Goal: Find specific page/section: Find specific page/section

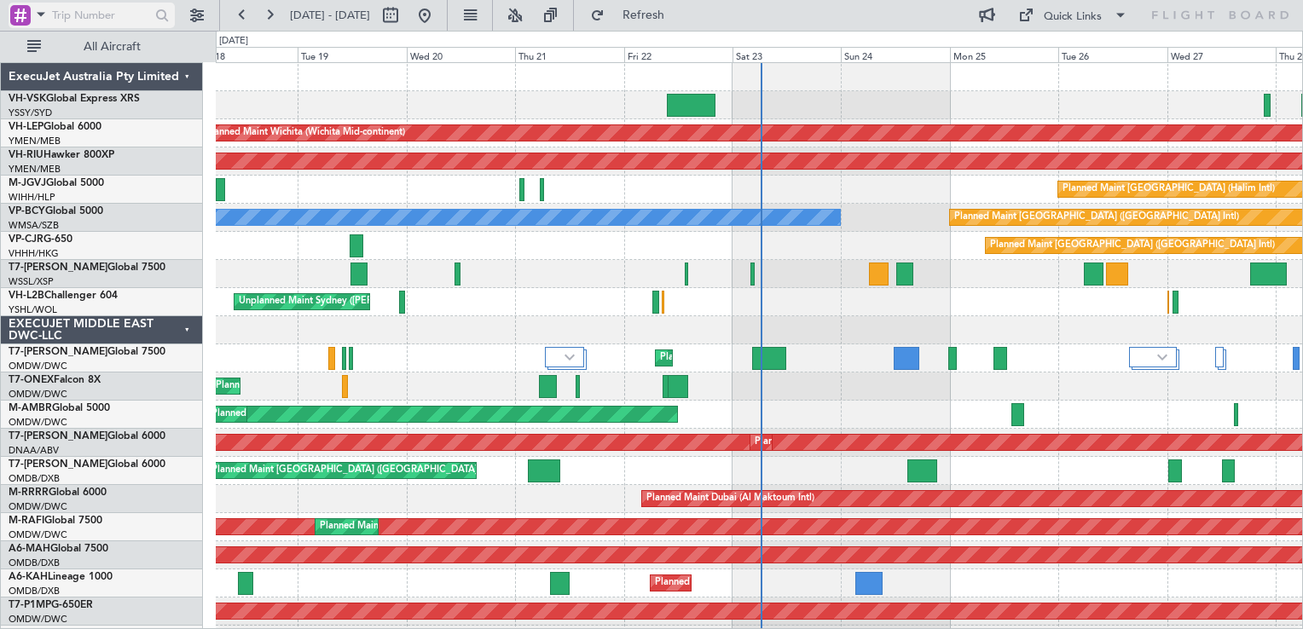
click at [24, 14] on div at bounding box center [20, 15] width 20 height 20
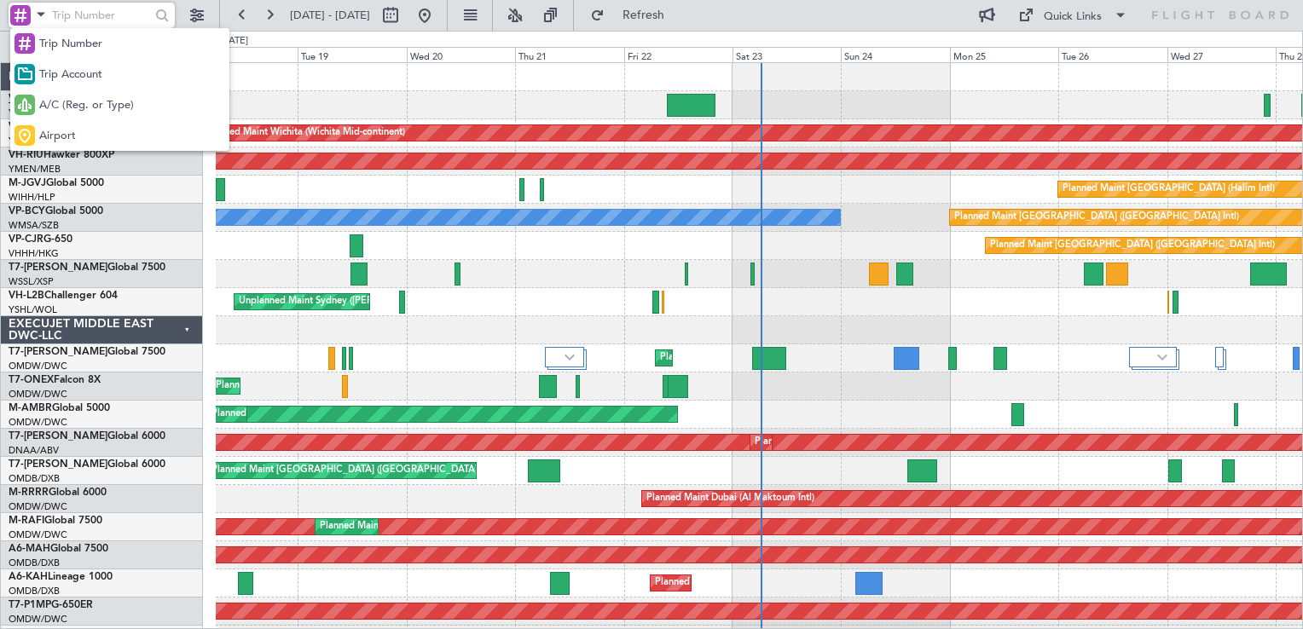
click at [72, 93] on div "A/C (Reg. or Type)" at bounding box center [119, 105] width 219 height 31
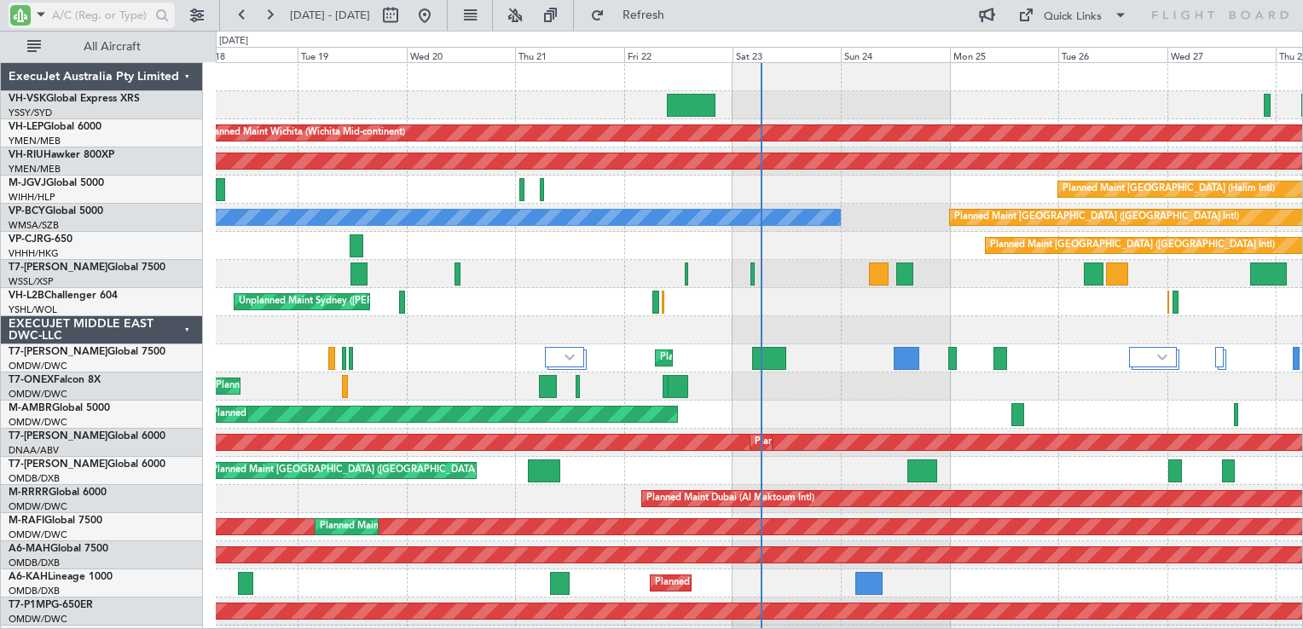
click at [68, 24] on input "text" at bounding box center [101, 16] width 98 height 26
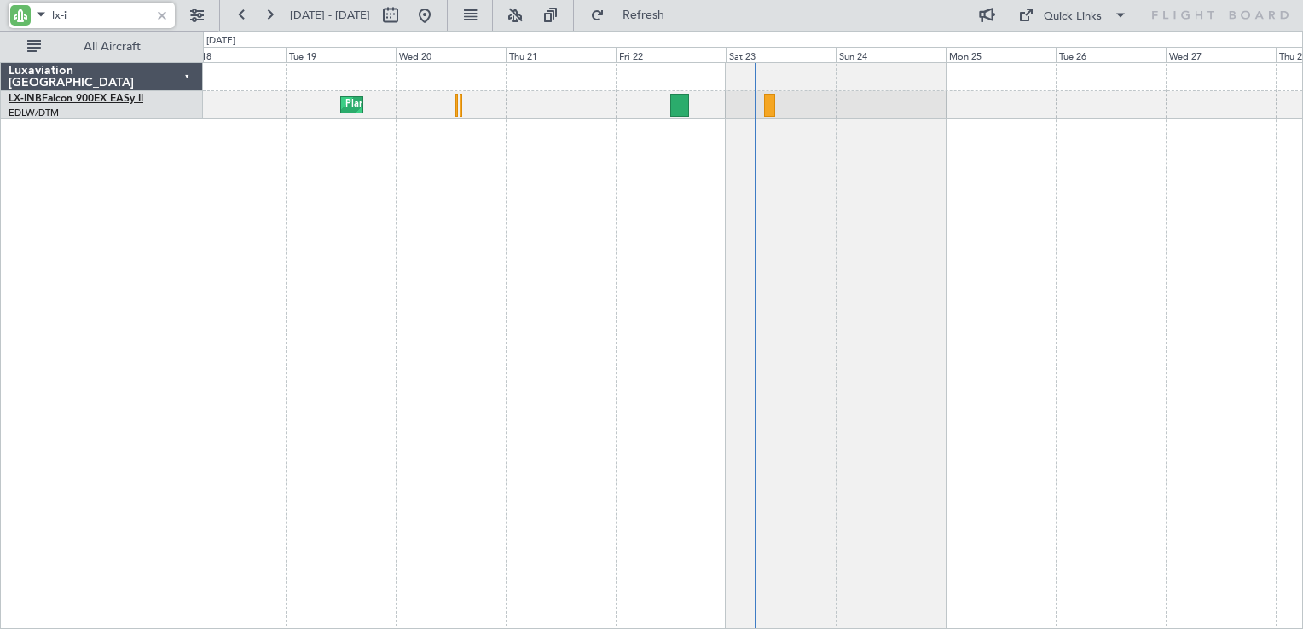
click at [74, 97] on link "LX-INB Falcon 900EX EASy II" at bounding box center [76, 99] width 135 height 10
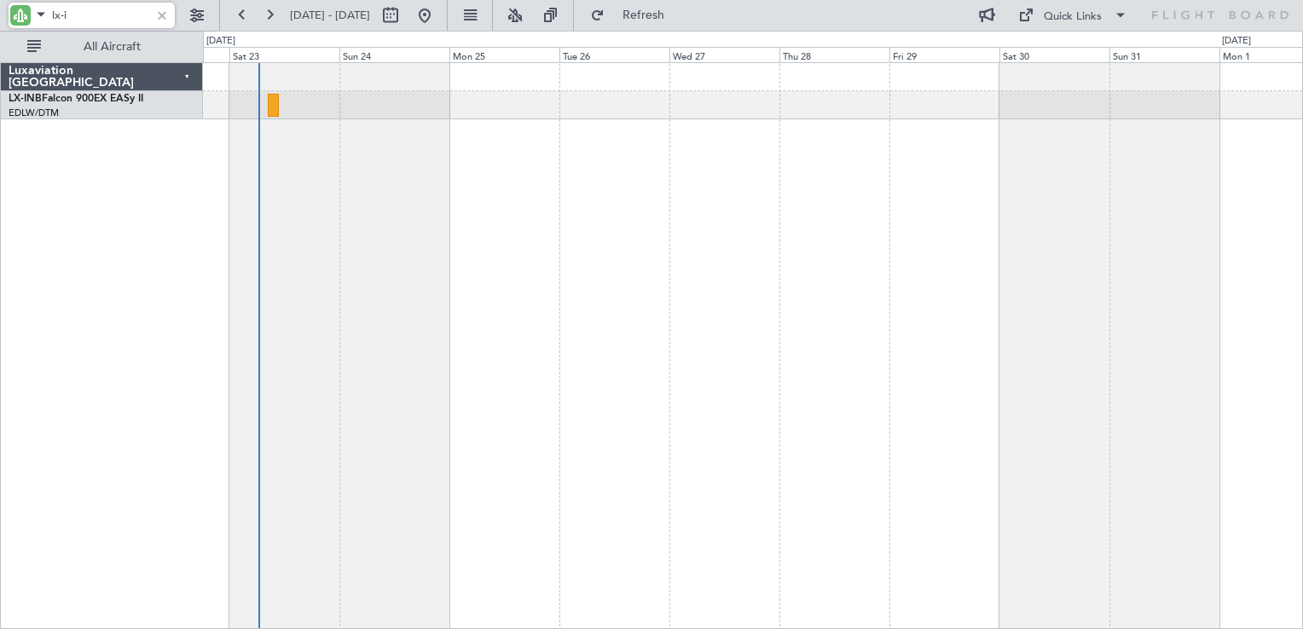
click at [583, 196] on div at bounding box center [753, 345] width 1100 height 567
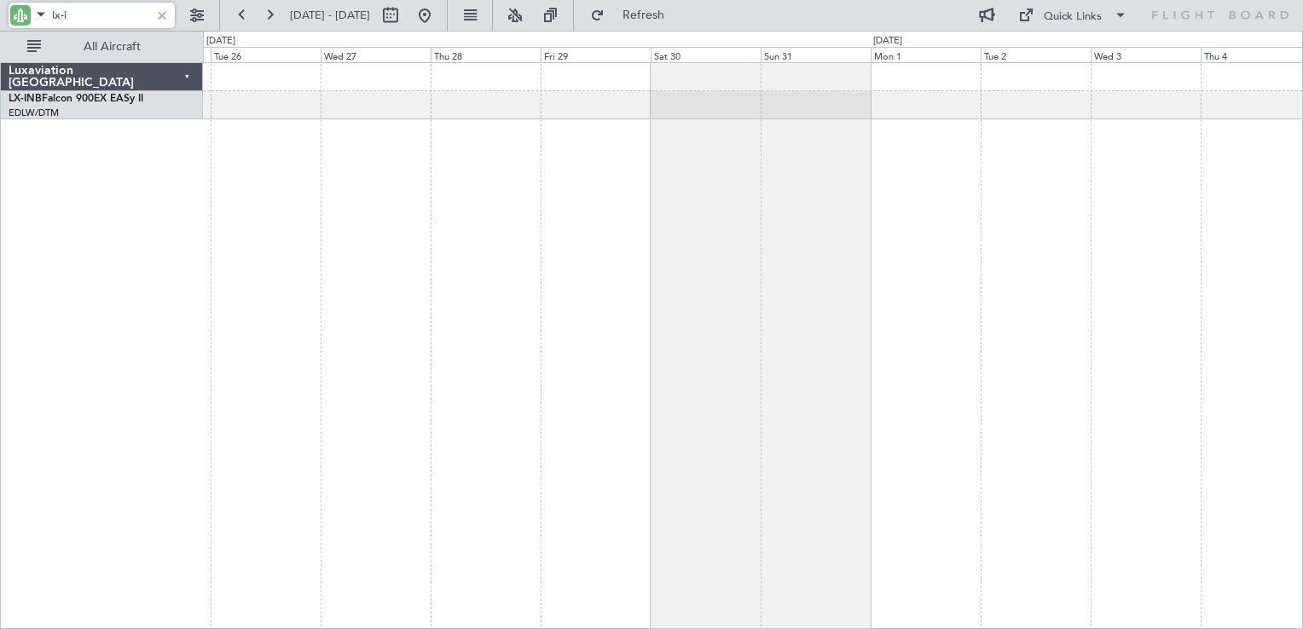
click at [671, 184] on div at bounding box center [753, 345] width 1100 height 567
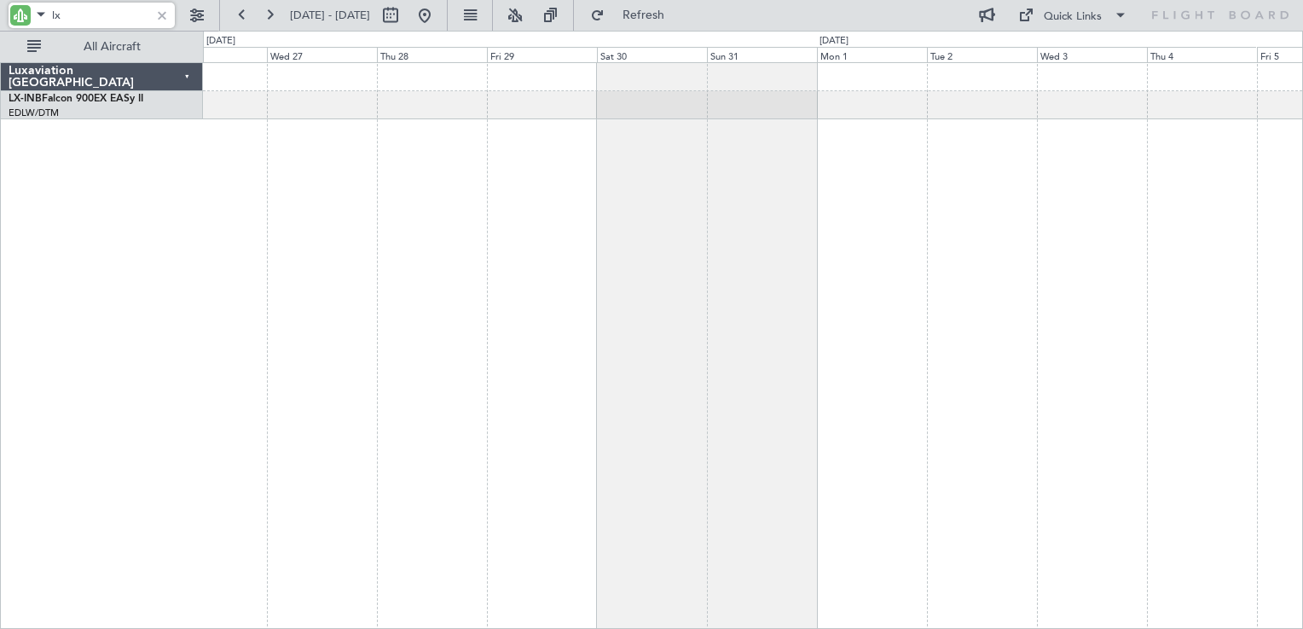
type input "l"
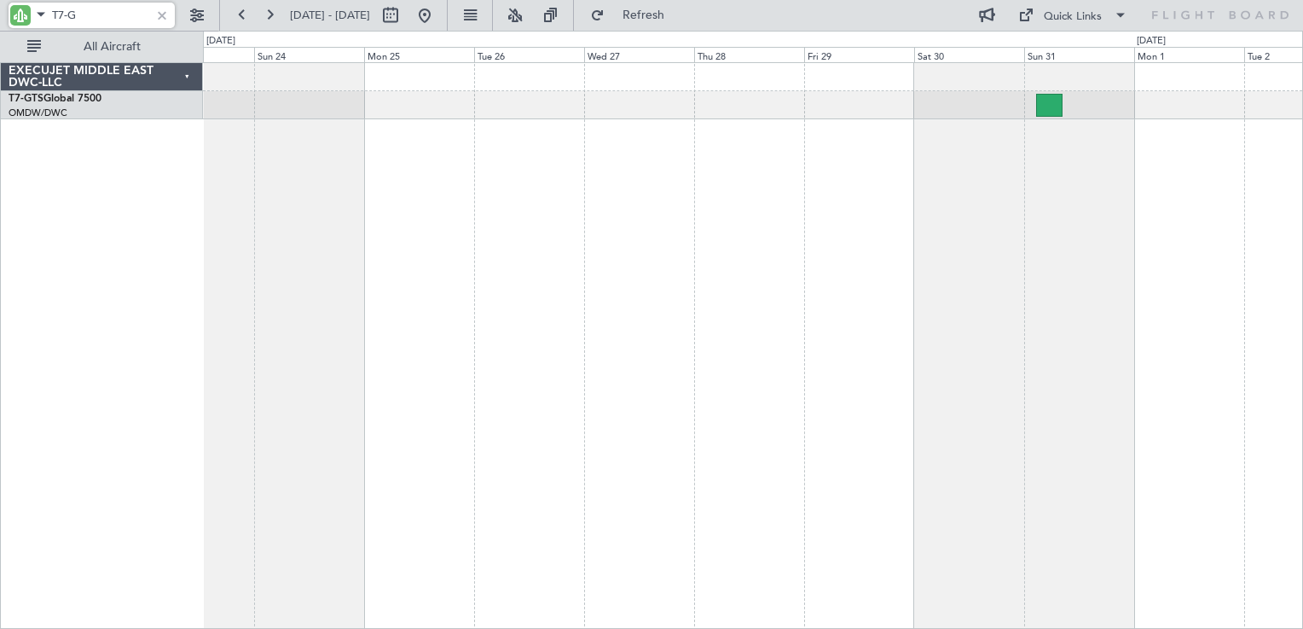
click at [728, 294] on div at bounding box center [753, 345] width 1100 height 567
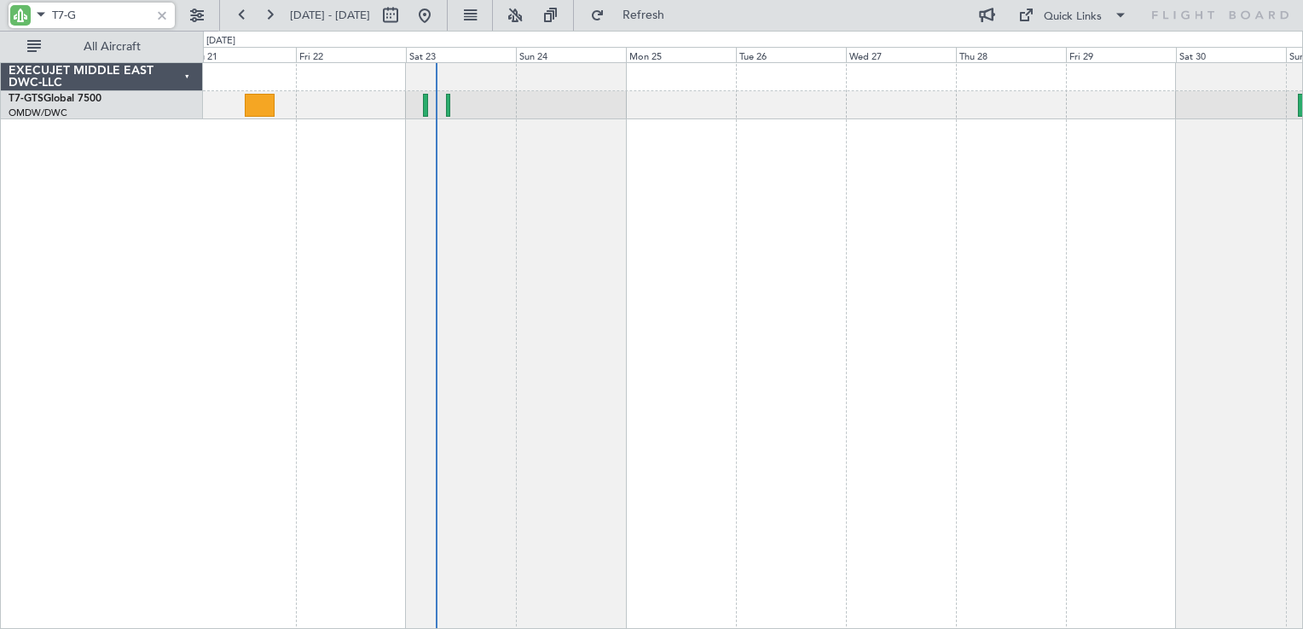
click at [622, 258] on div "Planned Maint Dubai (Al Maktoum Intl)" at bounding box center [753, 345] width 1100 height 567
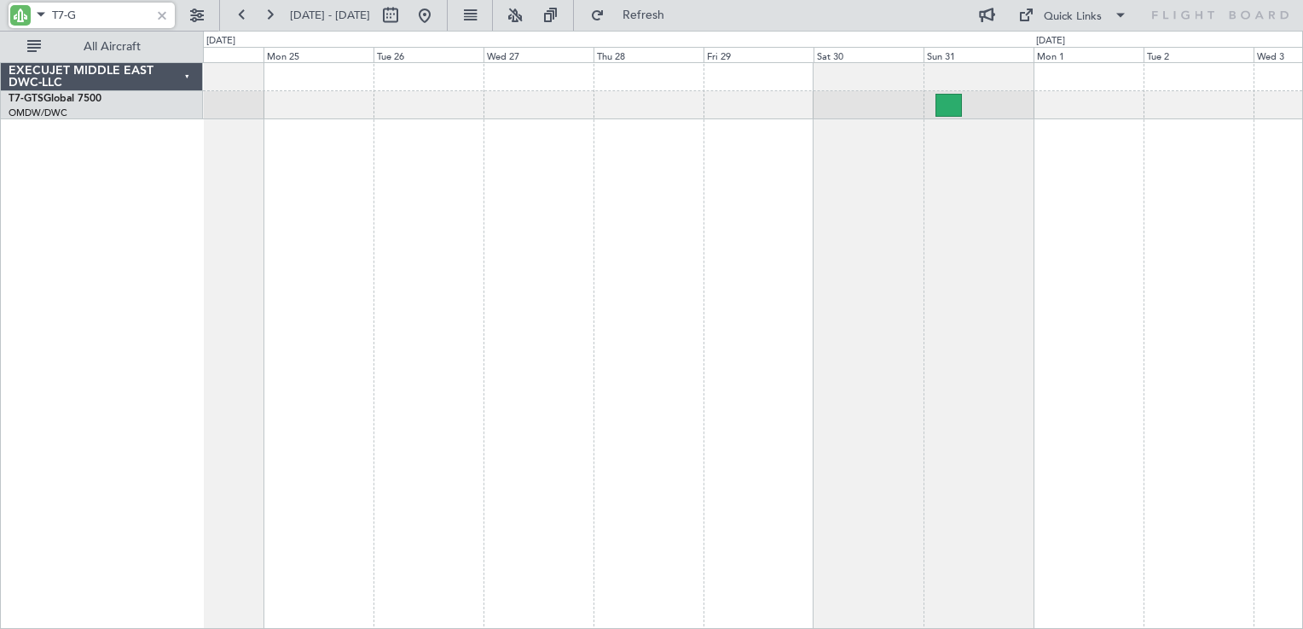
click at [685, 262] on div at bounding box center [753, 345] width 1100 height 567
type input "T"
click at [63, 101] on link "M-OUSE Citation Mustang" at bounding box center [71, 99] width 124 height 10
type input "m"
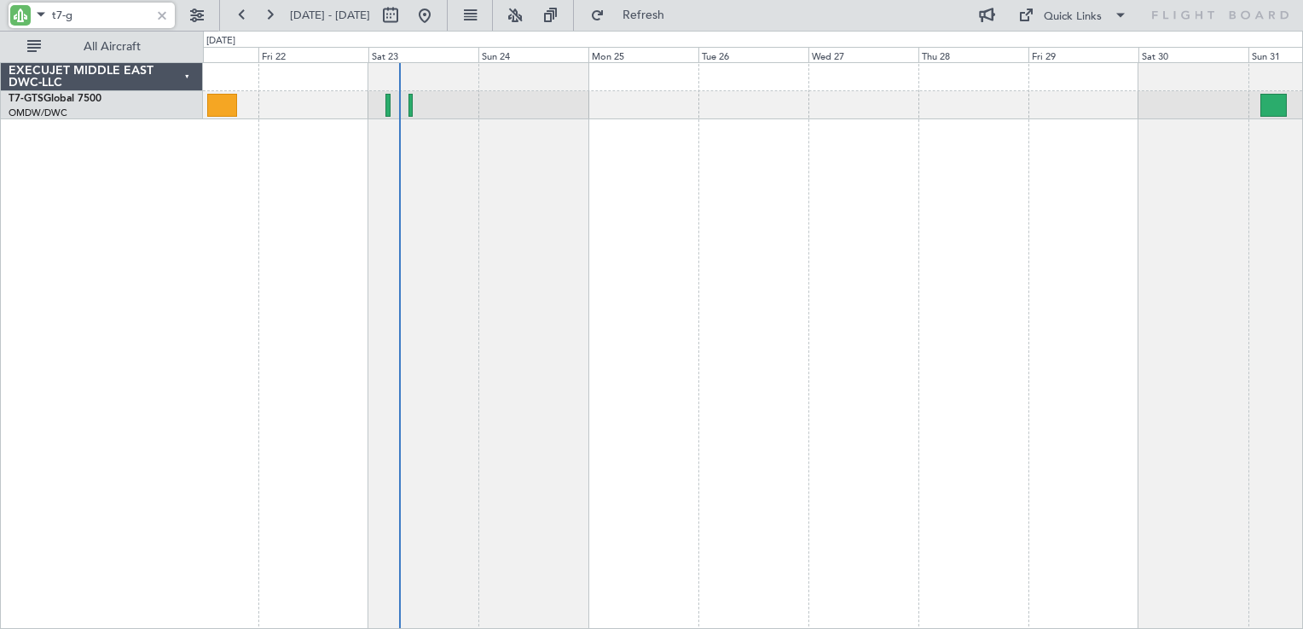
click at [792, 228] on div "Planned Maint Dubai (Al Maktoum Intl)" at bounding box center [753, 345] width 1100 height 567
click at [87, 104] on div "T7-GTS Global 7500" at bounding box center [106, 98] width 194 height 15
click at [82, 96] on link "T7-GTS Global 7500" at bounding box center [55, 99] width 93 height 10
type input "t"
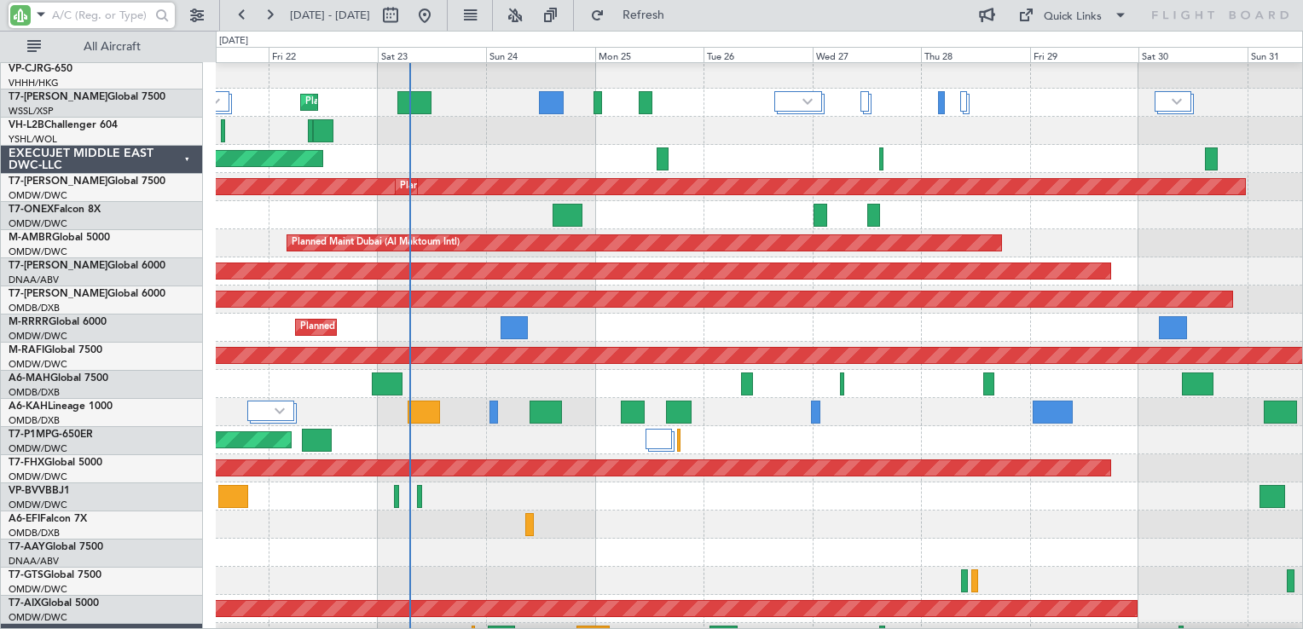
scroll to position [256, 0]
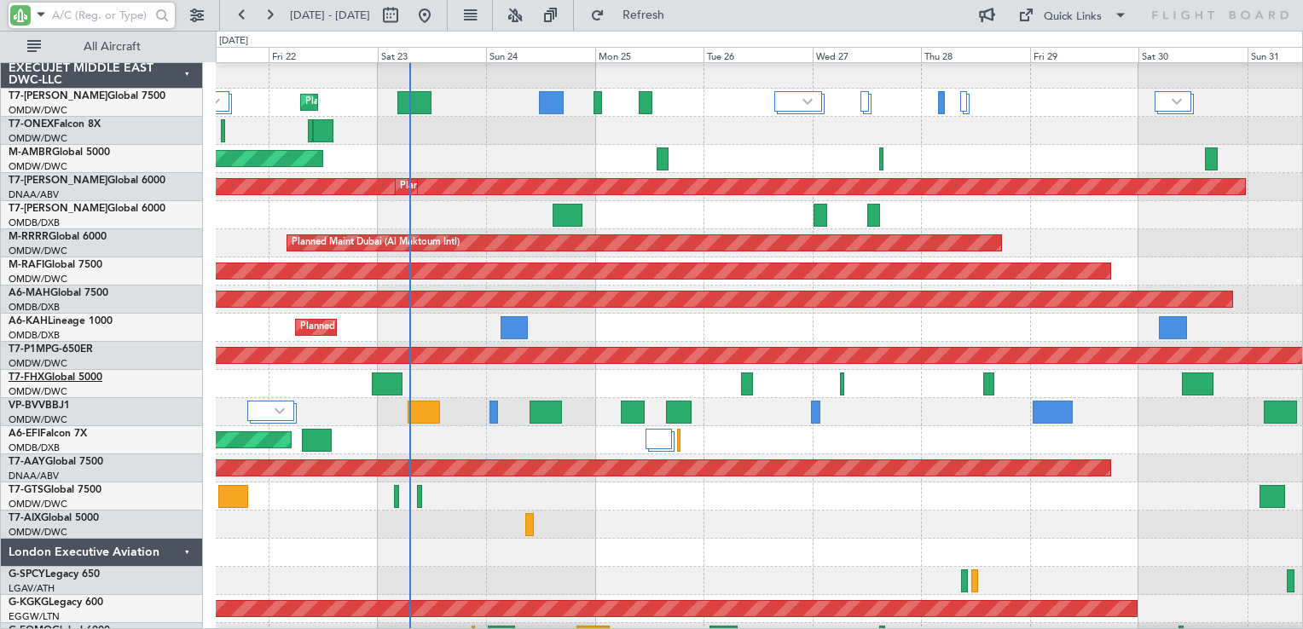
click at [51, 377] on link "T7-FHX Global 5000" at bounding box center [56, 378] width 94 height 10
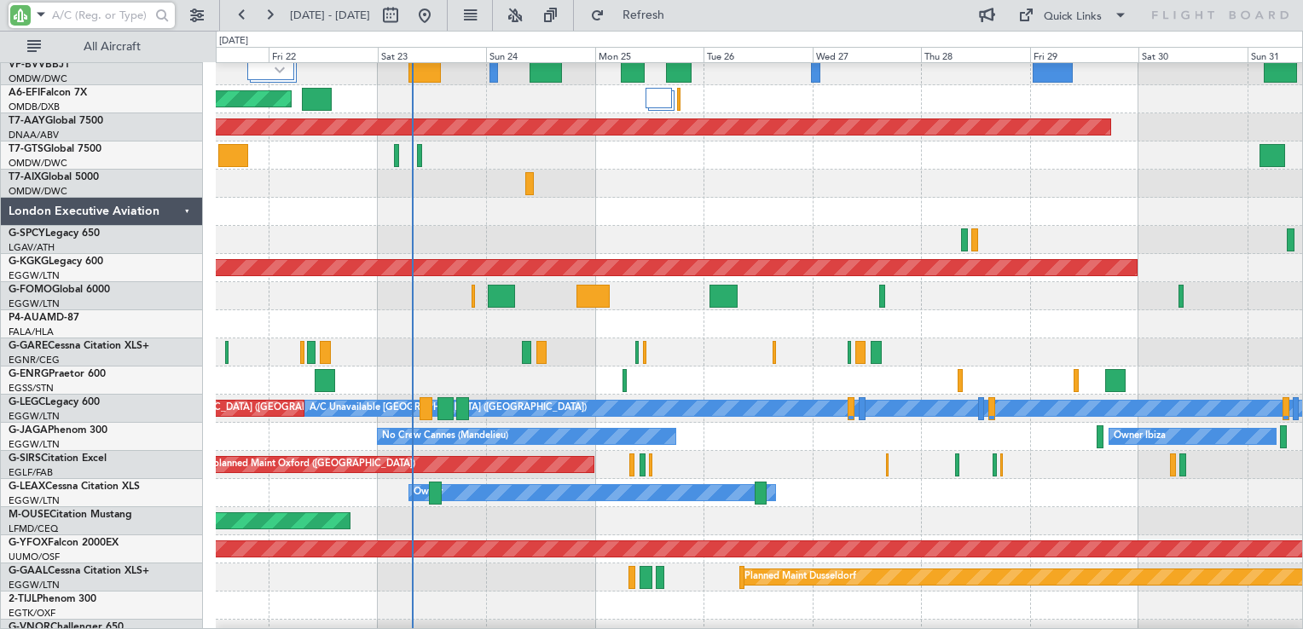
scroll to position [682, 0]
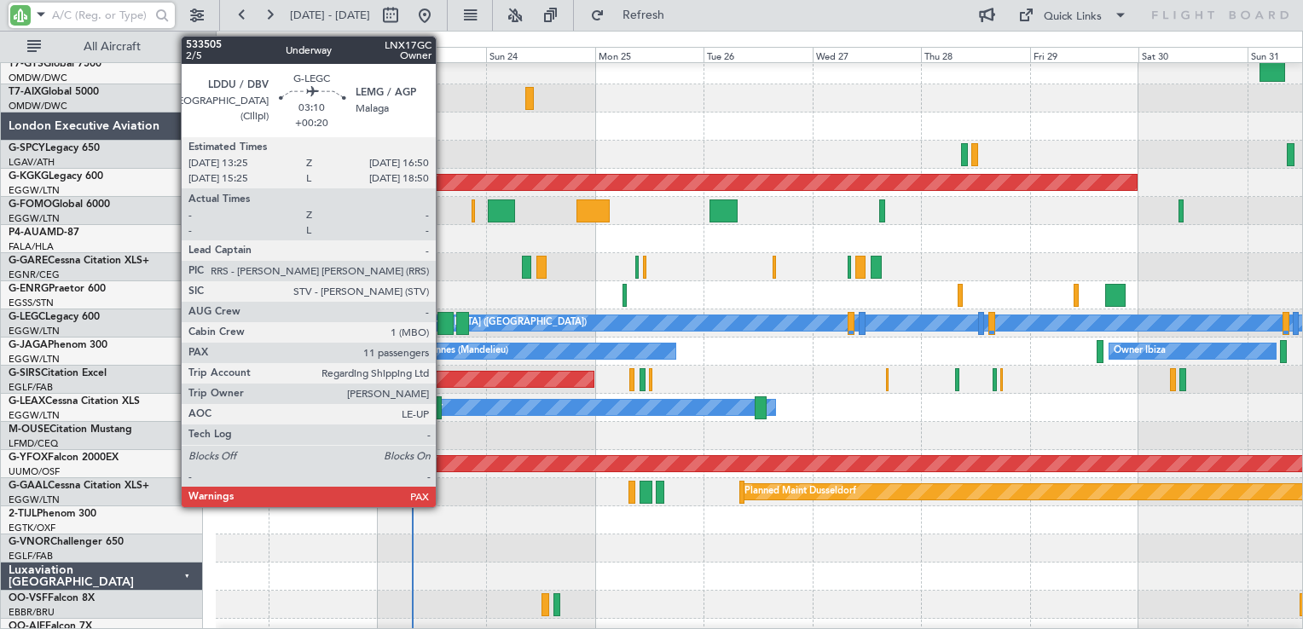
click at [443, 326] on div at bounding box center [445, 323] width 16 height 23
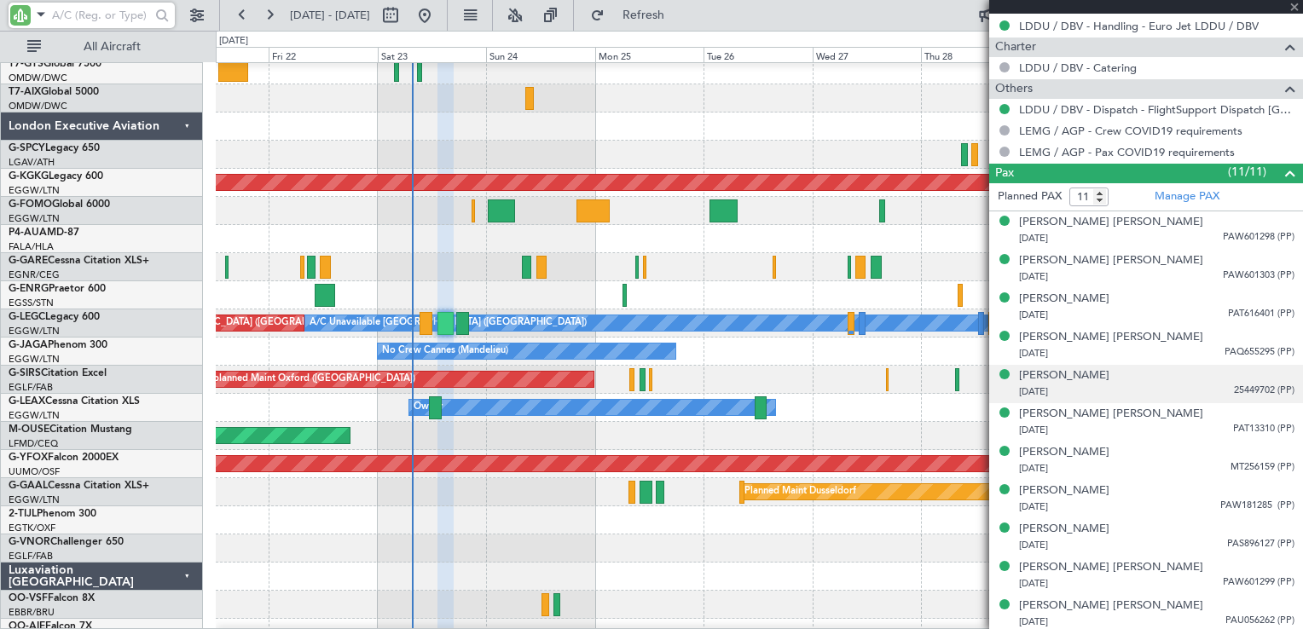
scroll to position [795, 0]
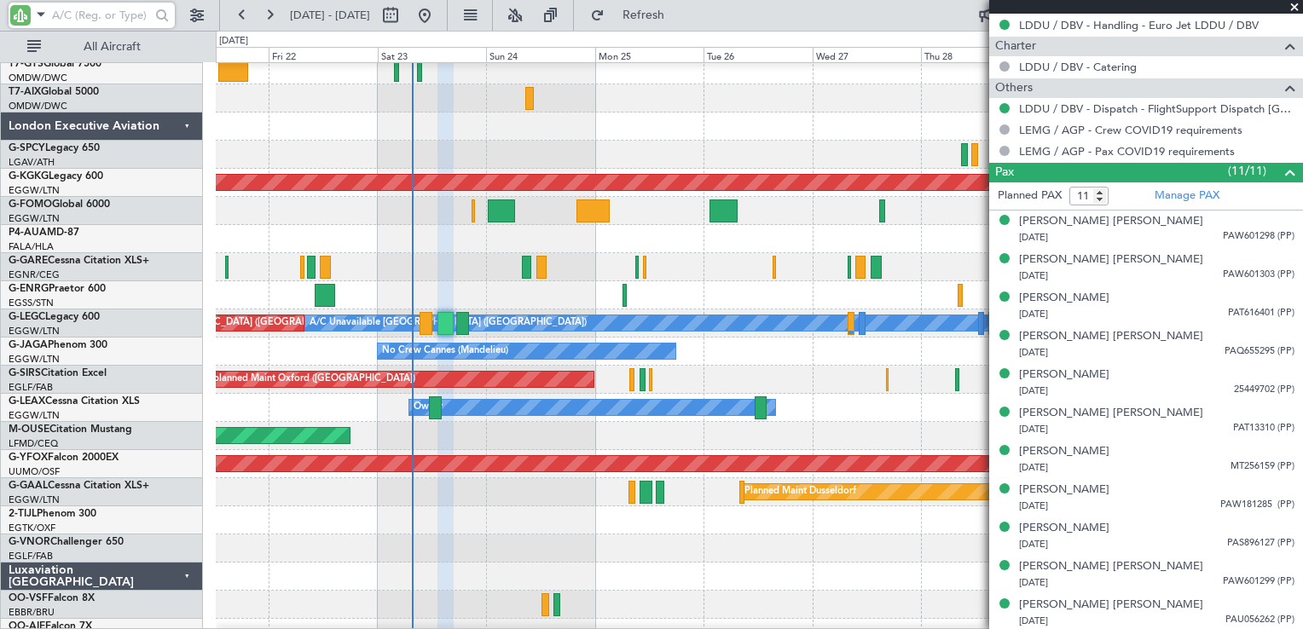
click at [1293, 5] on span at bounding box center [1294, 7] width 17 height 15
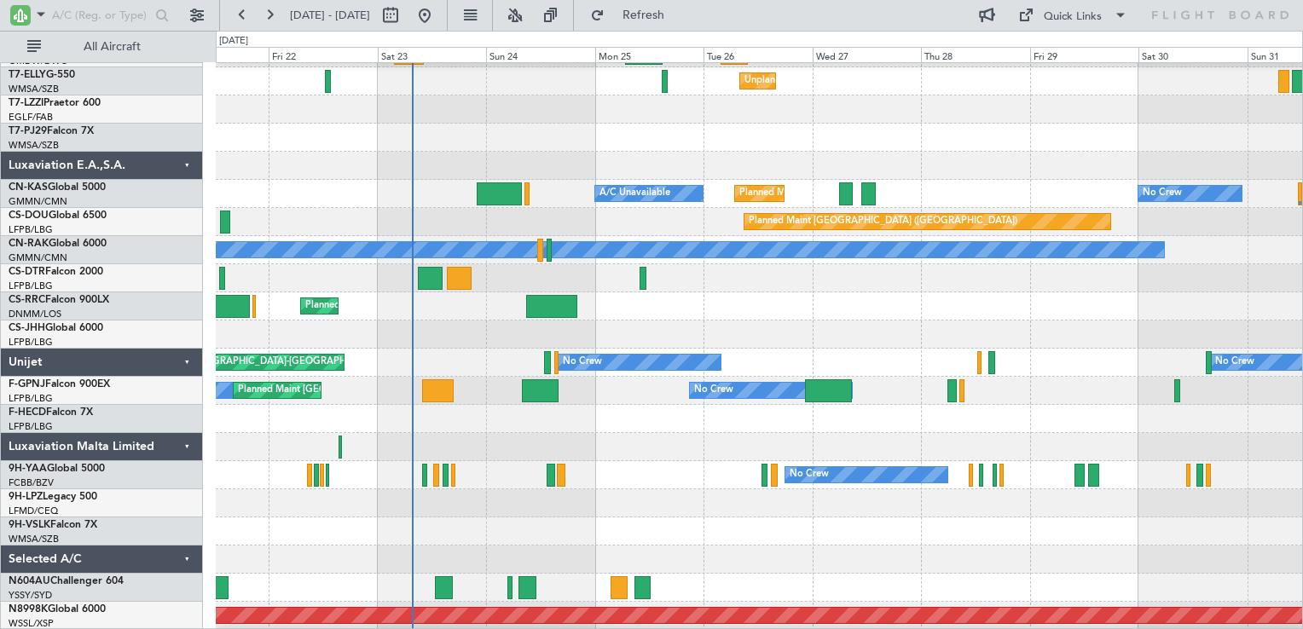
scroll to position [2415, 0]
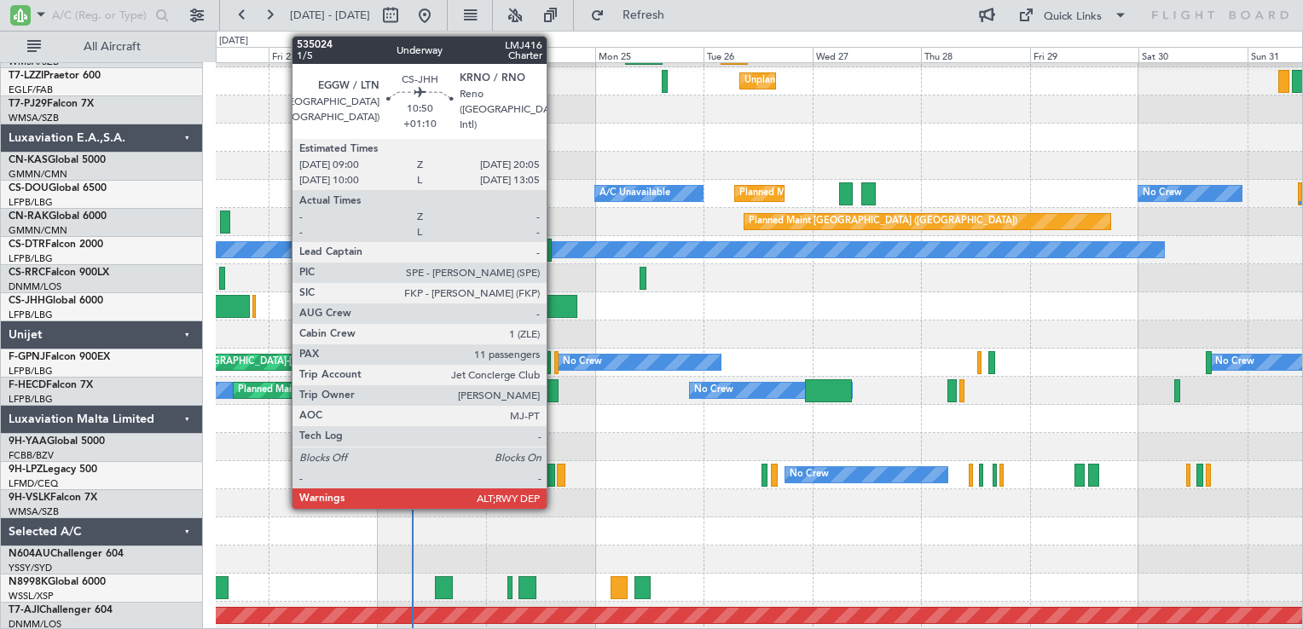
click at [554, 305] on div at bounding box center [551, 306] width 50 height 23
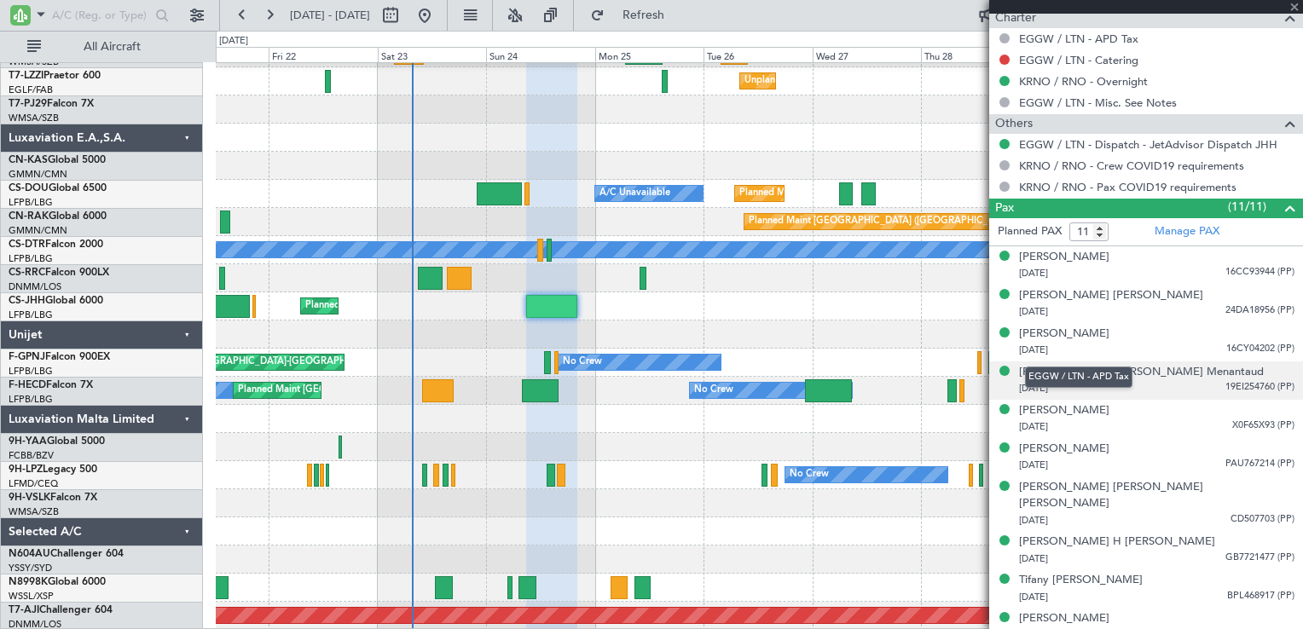
scroll to position [943, 0]
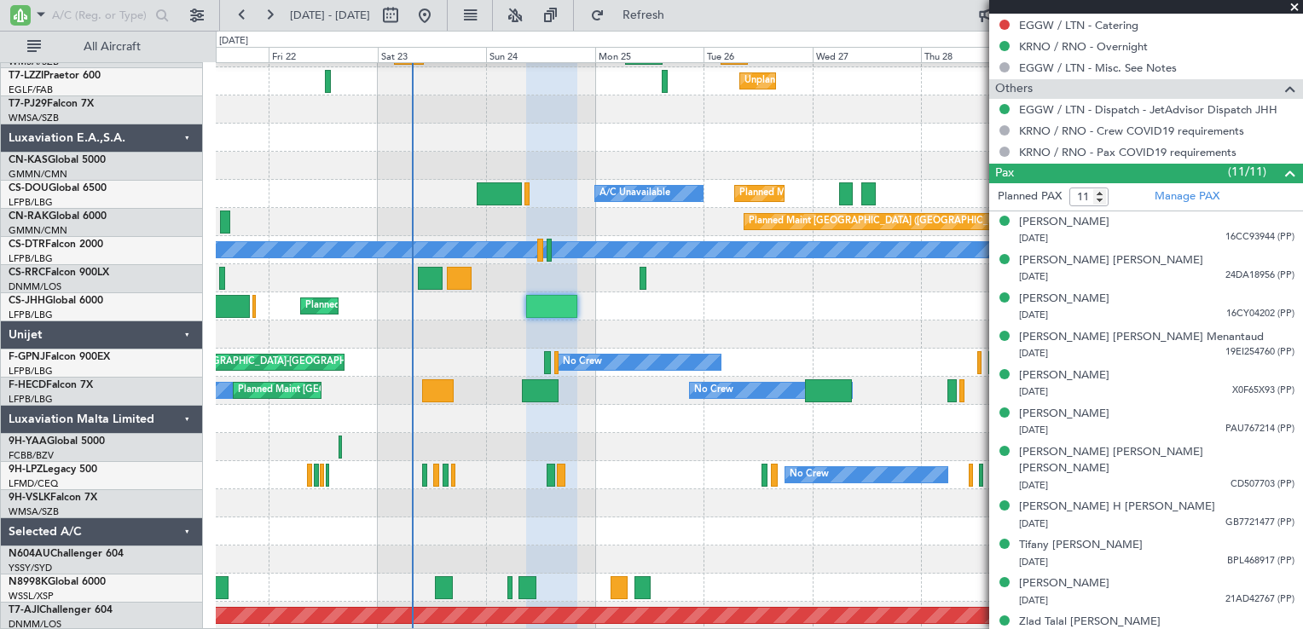
click at [1299, 6] on span at bounding box center [1294, 7] width 17 height 15
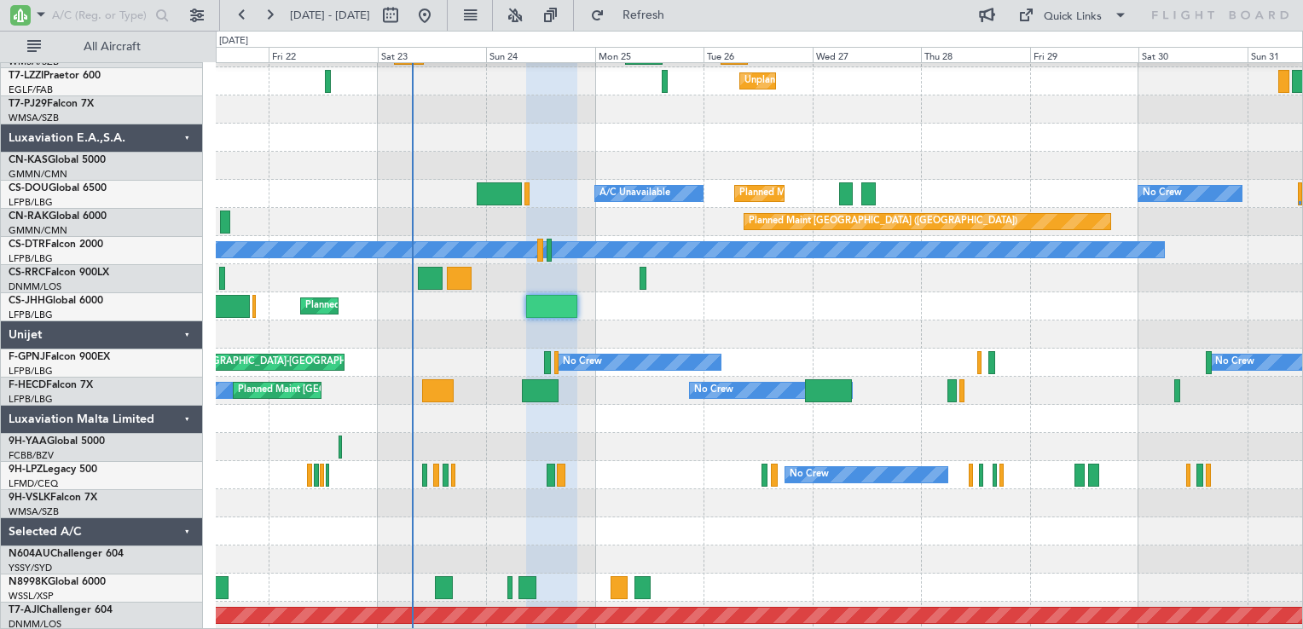
type input "0"
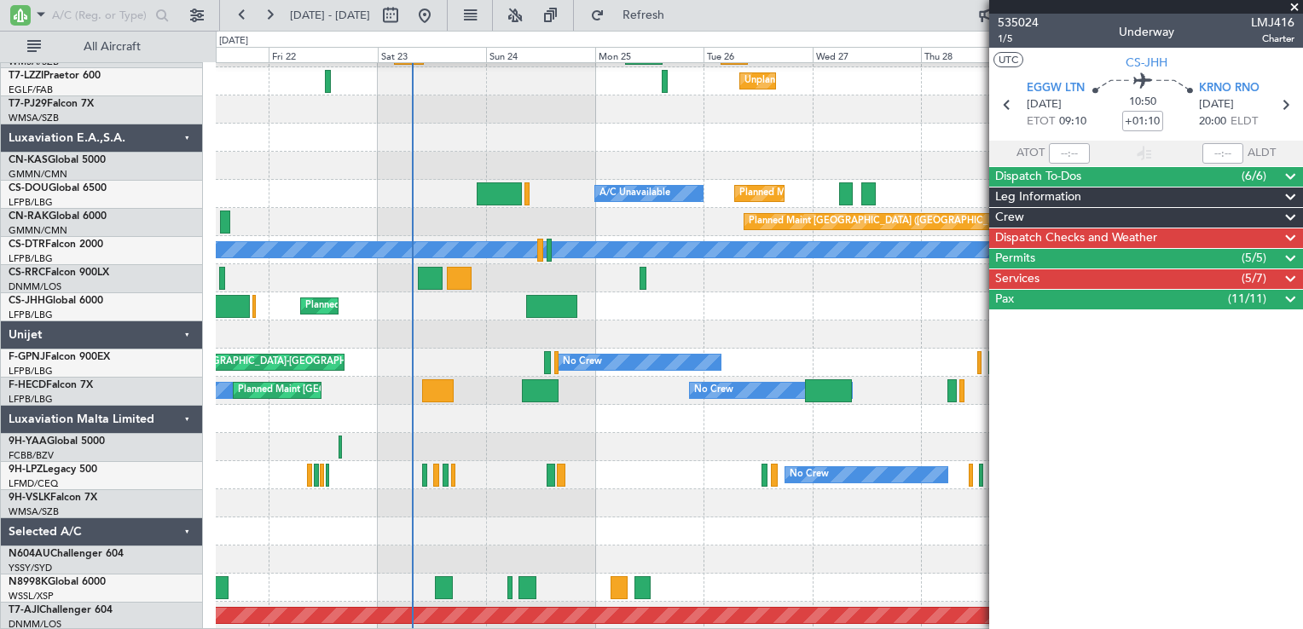
scroll to position [0, 0]
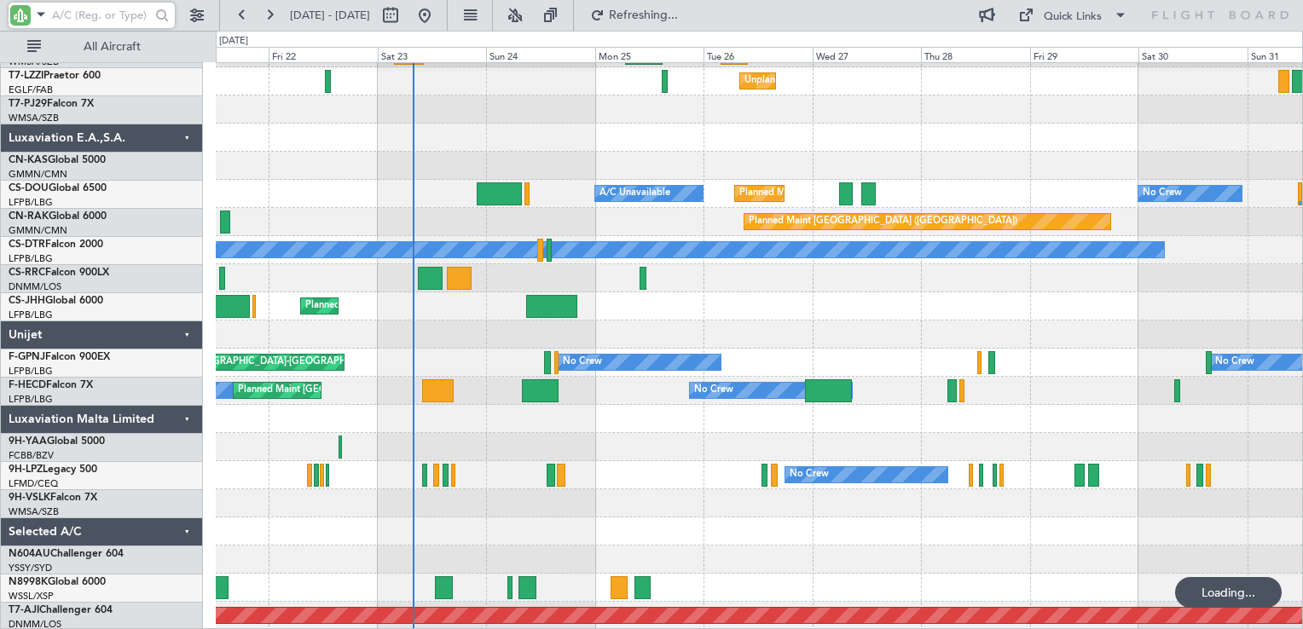
click at [95, 25] on input "text" at bounding box center [101, 16] width 98 height 26
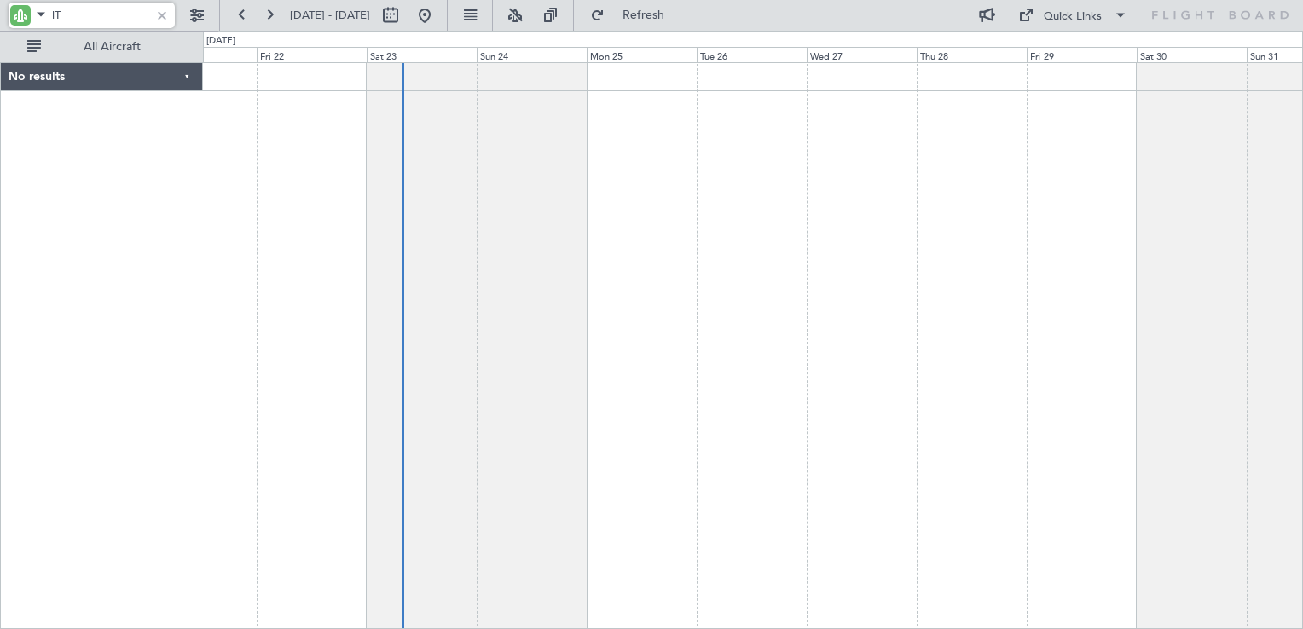
type input "l"
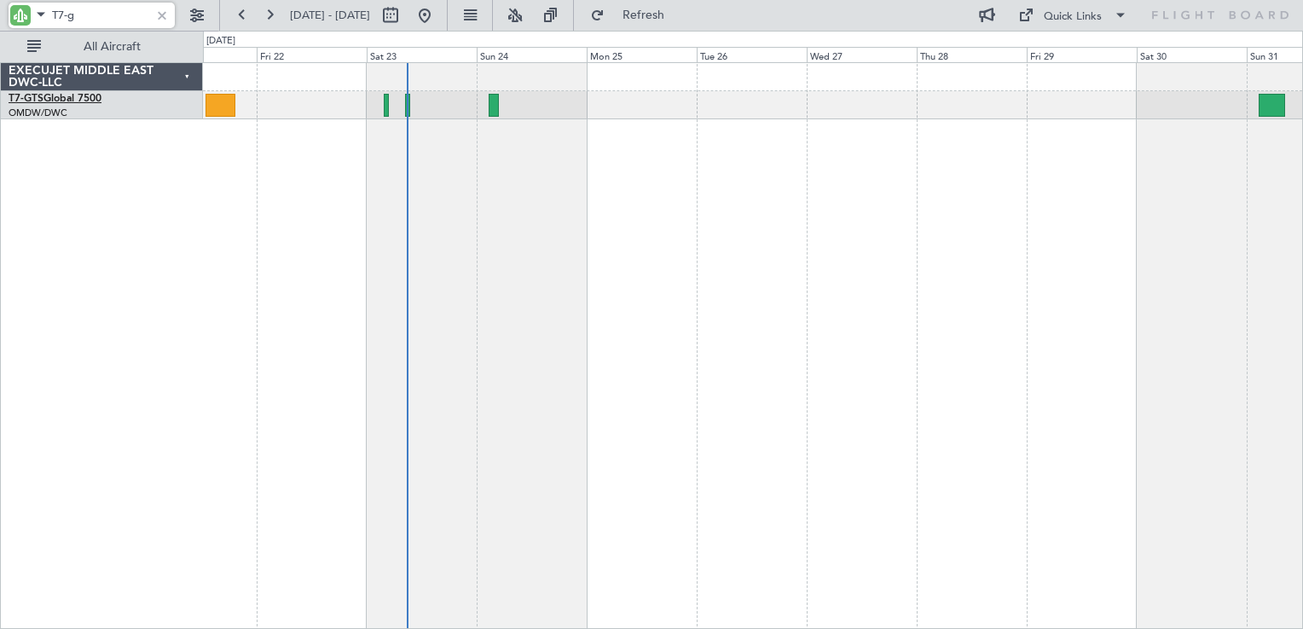
click at [56, 102] on link "T7-GTS Global 7500" at bounding box center [55, 99] width 93 height 10
type input "T"
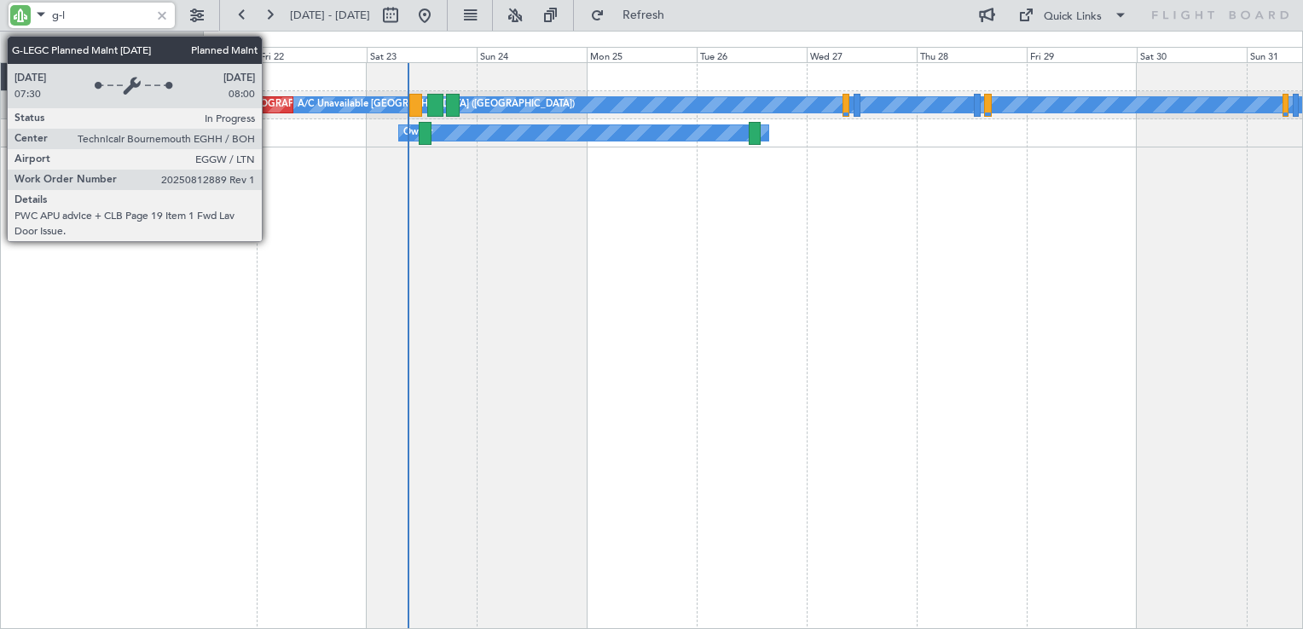
click at [269, 103] on div "Planned Maint [GEOGRAPHIC_DATA] ([GEOGRAPHIC_DATA])" at bounding box center [182, 104] width 221 height 15
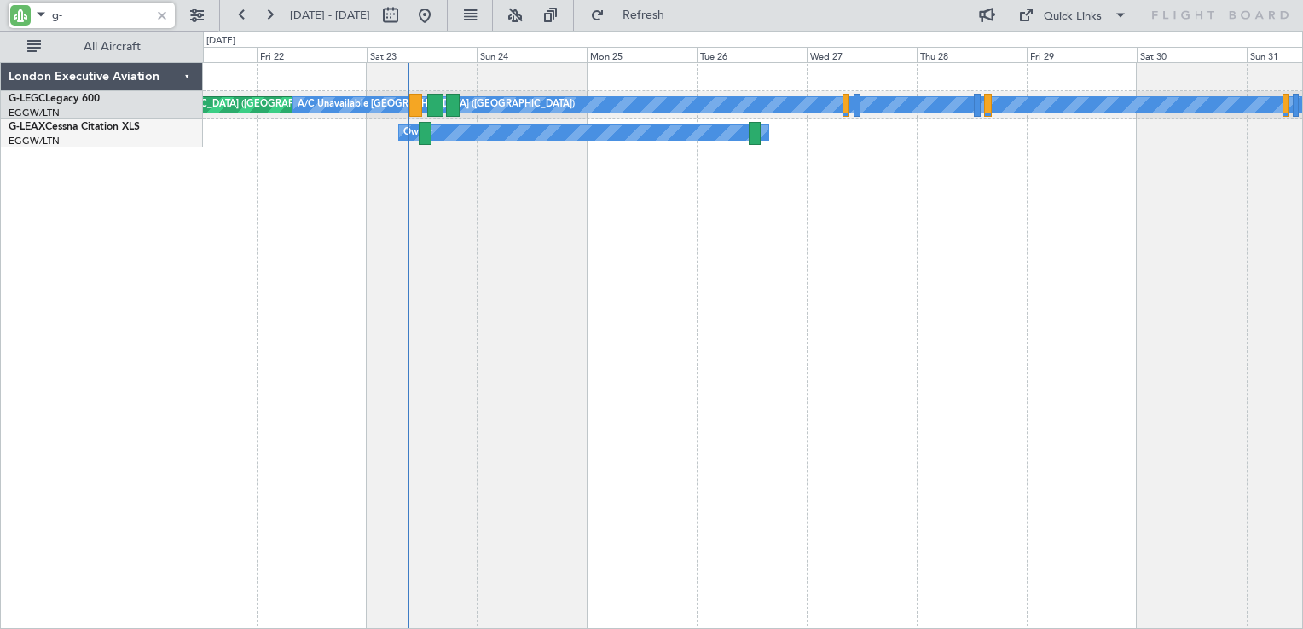
type input "g"
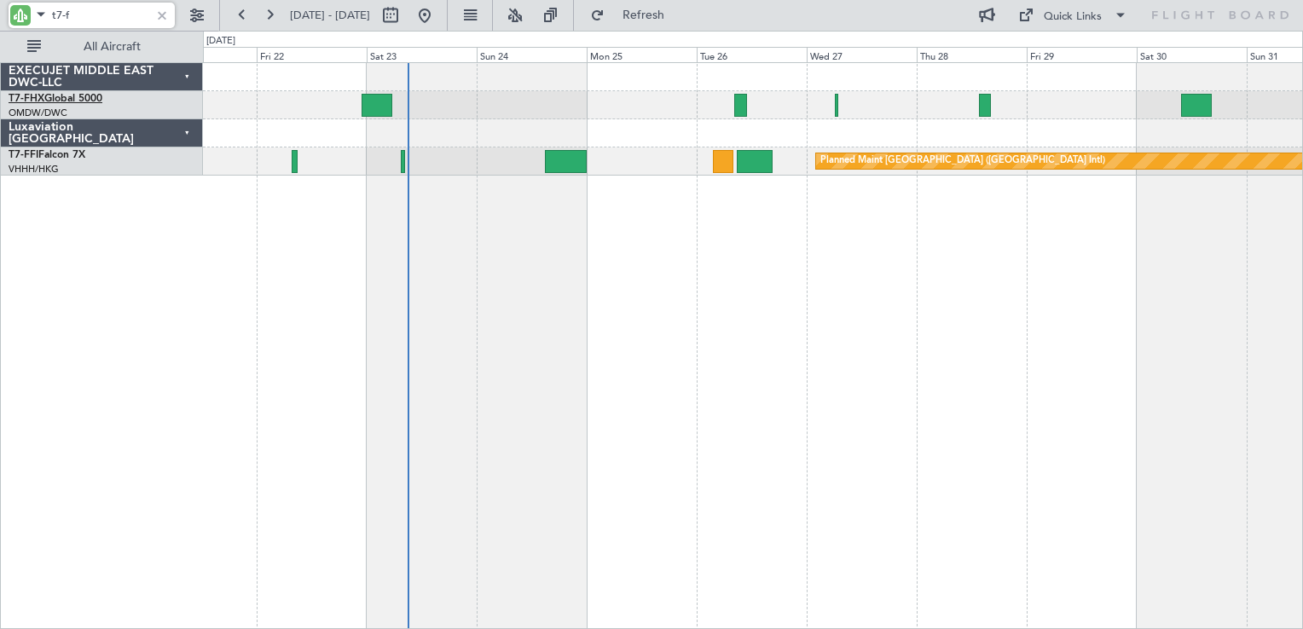
click at [60, 96] on link "T7-FHX Global 5000" at bounding box center [56, 99] width 94 height 10
type input "t7-f"
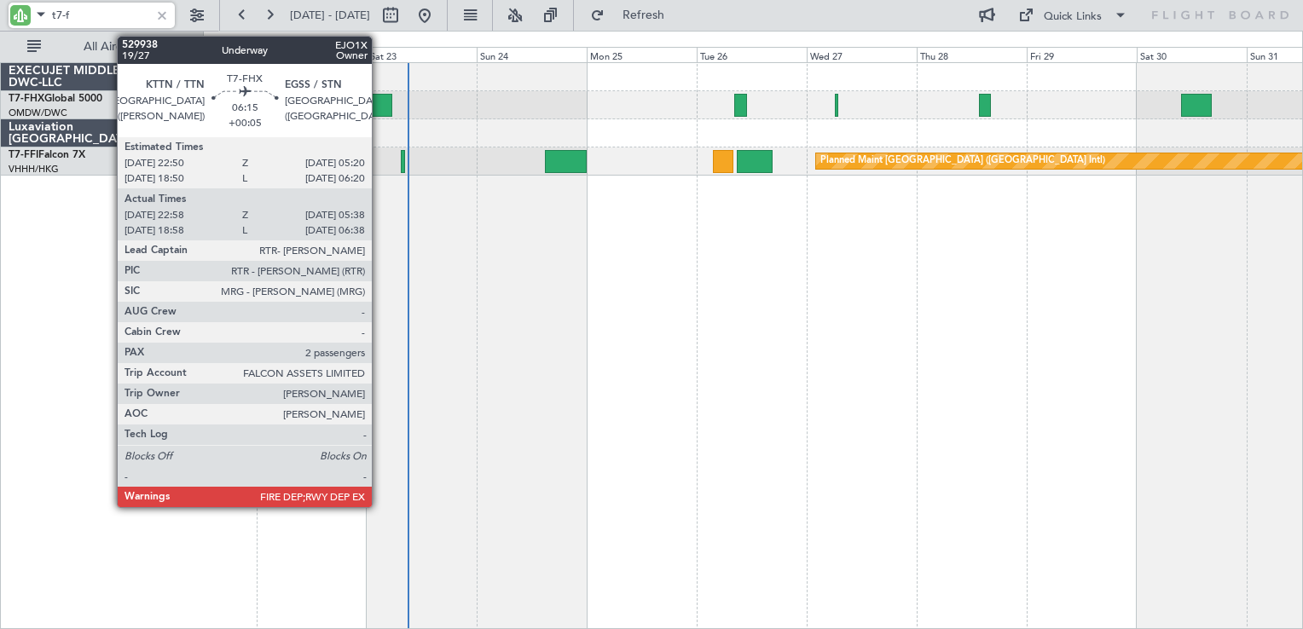
click at [377, 107] on div at bounding box center [377, 105] width 31 height 23
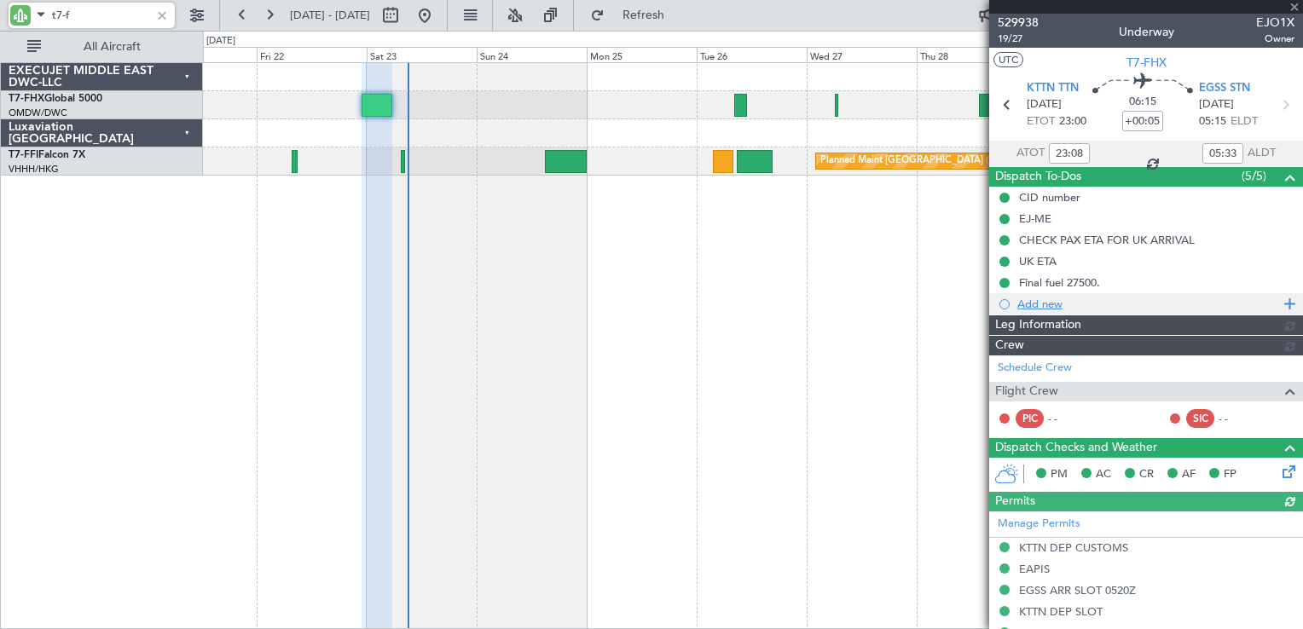
type input "[PERSON_NAME] ([PERSON_NAME])"
type input "6982"
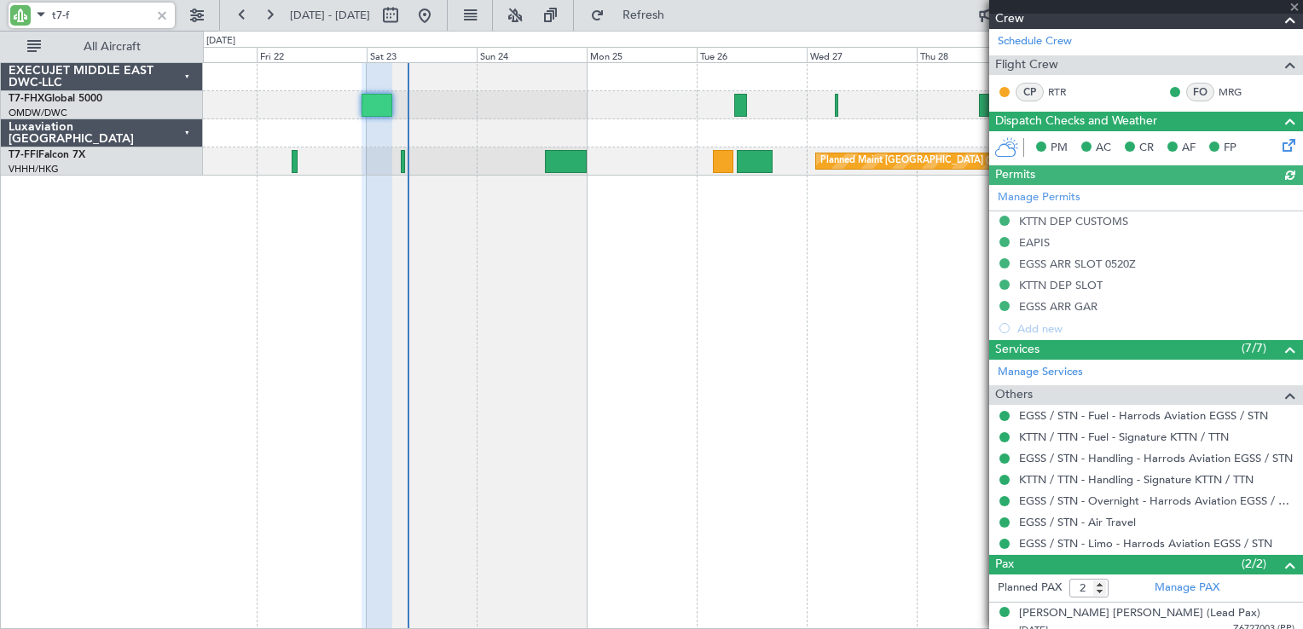
scroll to position [341, 0]
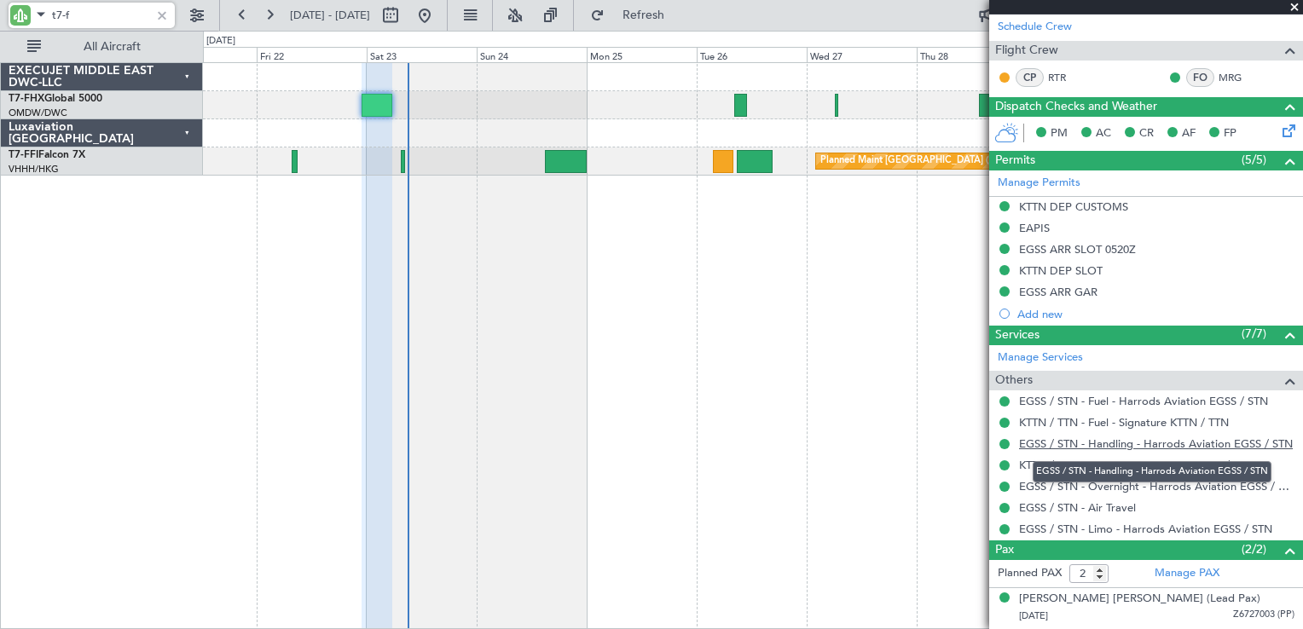
click at [1121, 446] on link "EGSS / STN - Handling - Harrods Aviation EGSS / STN" at bounding box center [1156, 444] width 274 height 14
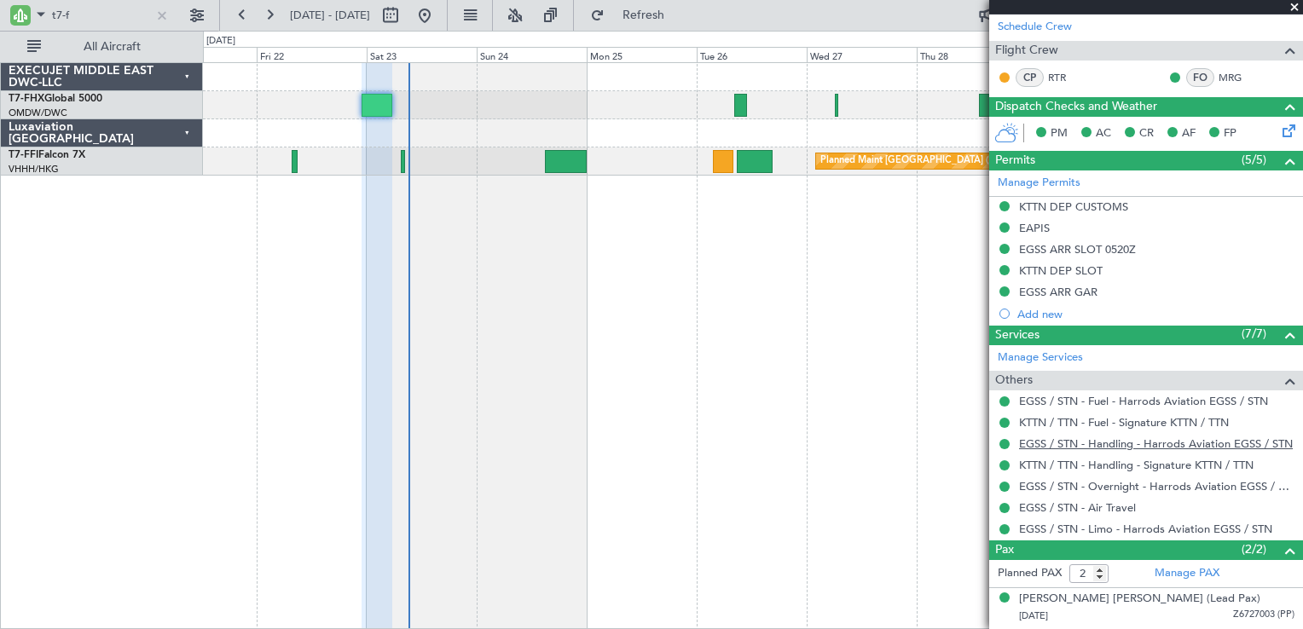
type input "[PERSON_NAME] ([PERSON_NAME])"
type input "6982"
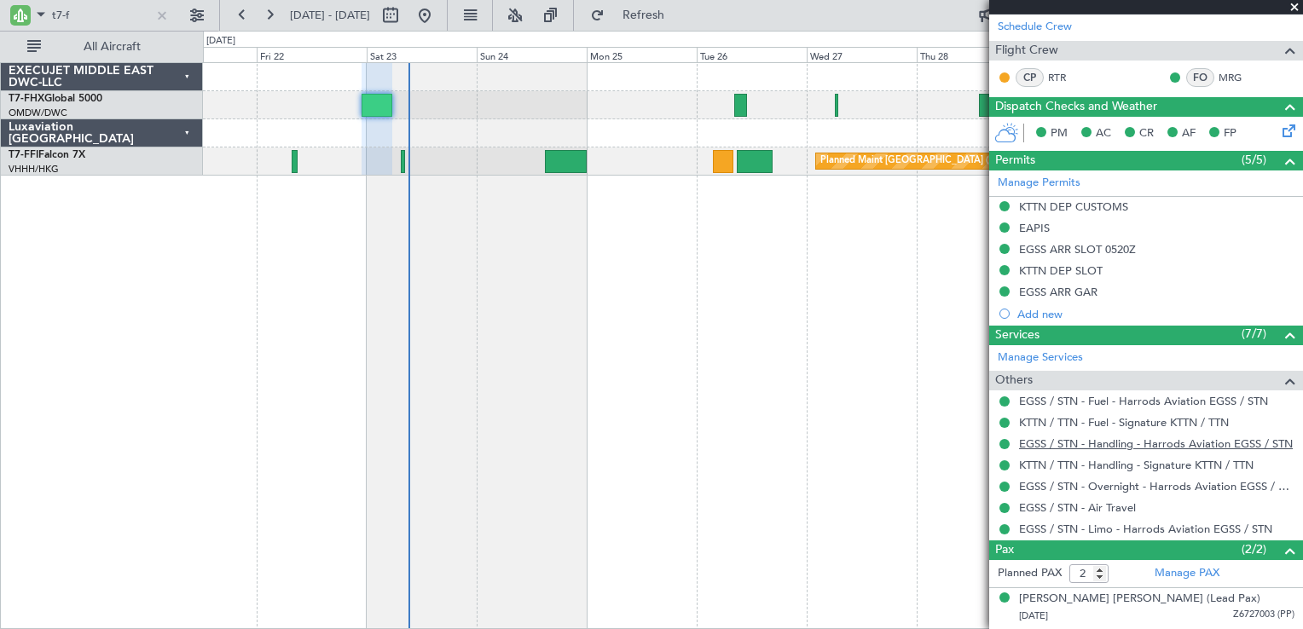
type input "[PERSON_NAME] ([PERSON_NAME])"
type input "6982"
type input "[PERSON_NAME] ([PERSON_NAME])"
type input "6982"
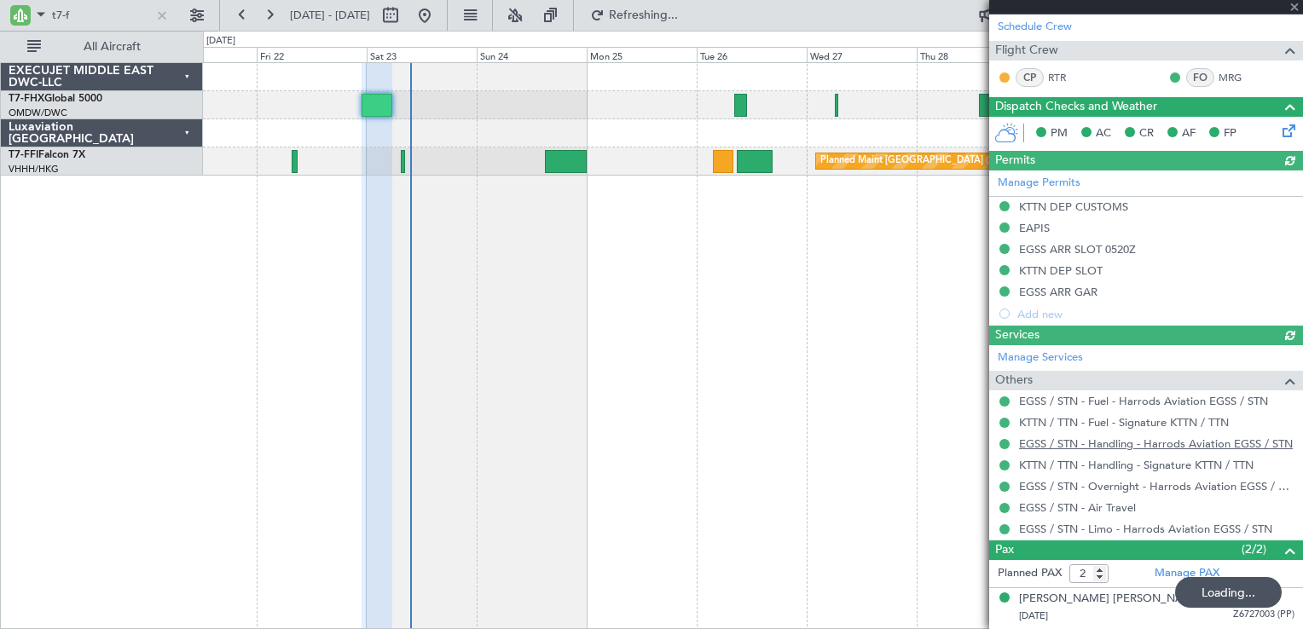
type input "[PERSON_NAME] ([PERSON_NAME])"
type input "6982"
click at [95, 10] on input "t7-f" at bounding box center [101, 16] width 98 height 26
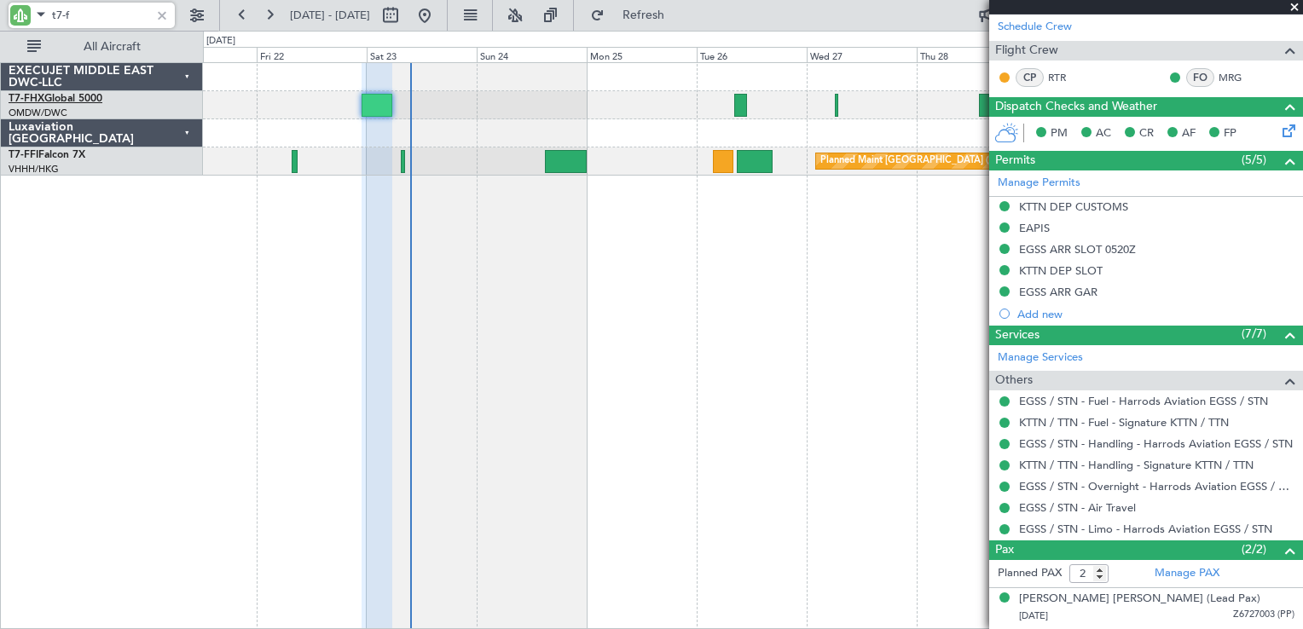
click at [67, 98] on link "T7-FHX Global 5000" at bounding box center [56, 99] width 94 height 10
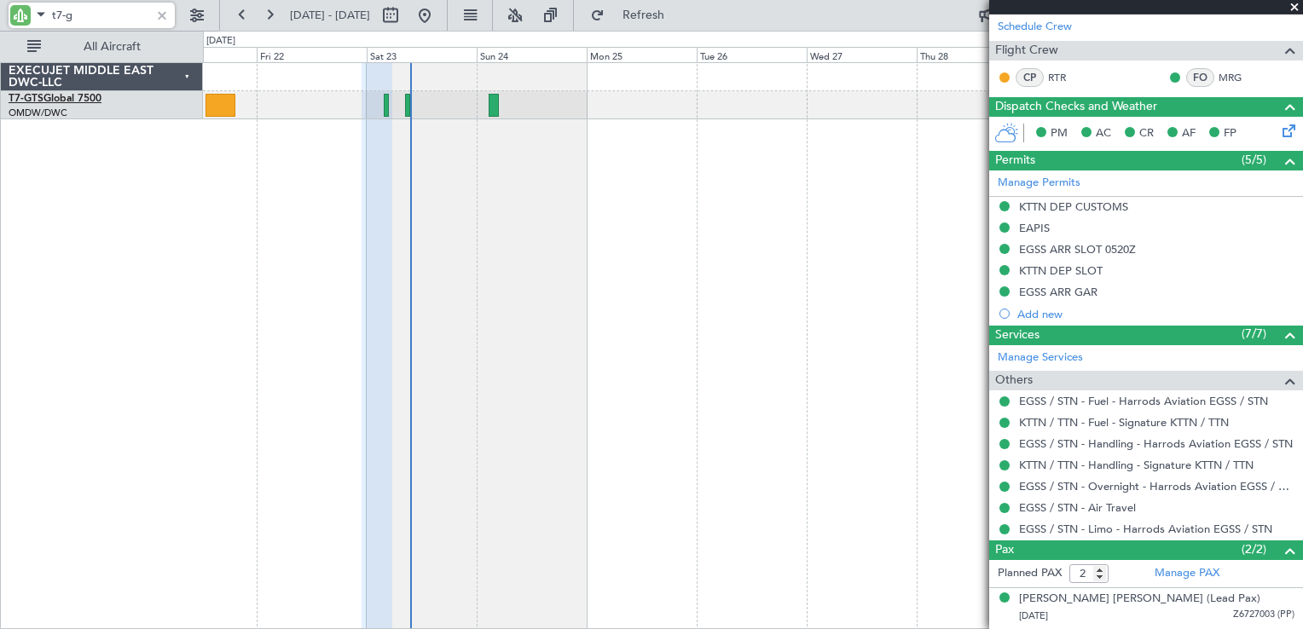
click at [61, 94] on link "T7-GTS Global 7500" at bounding box center [55, 99] width 93 height 10
type input "t"
click at [106, 97] on link "LX-INB Falcon 900EX EASy II" at bounding box center [76, 99] width 135 height 10
type input "lx-i"
